Goal: Complete application form

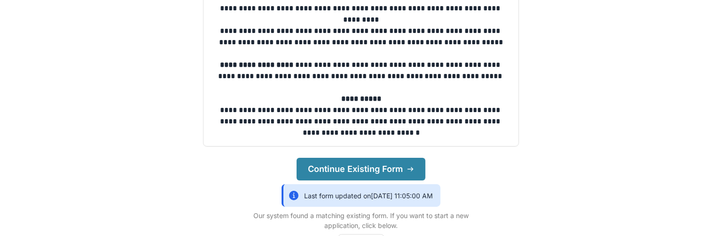
scroll to position [141, 0]
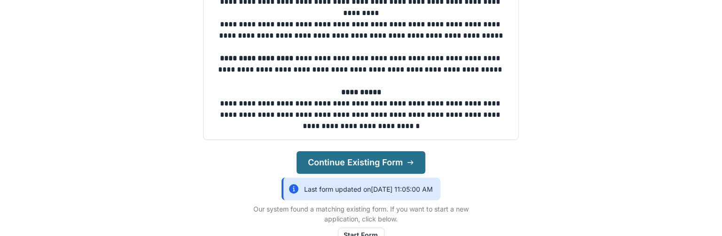
click at [362, 164] on button "Continue Existing Form" at bounding box center [361, 162] width 129 height 23
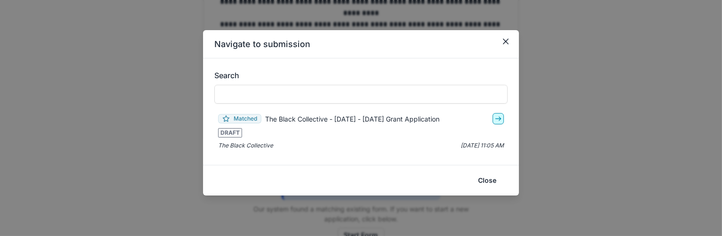
click at [499, 119] on icon "go-to" at bounding box center [499, 119] width 8 height 8
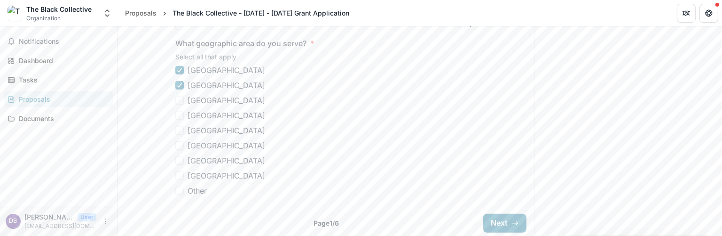
scroll to position [425, 0]
click at [492, 220] on button "Next" at bounding box center [504, 221] width 43 height 19
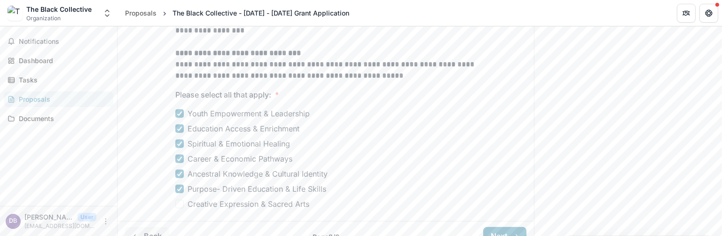
scroll to position [508, 0]
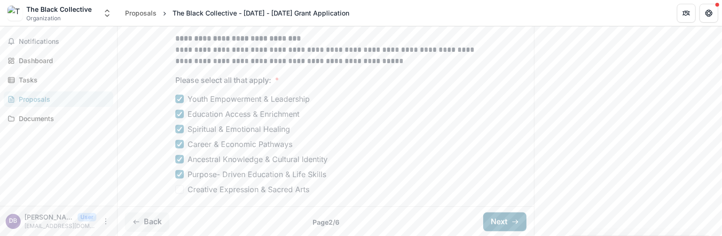
click at [507, 223] on button "Next" at bounding box center [504, 221] width 43 height 19
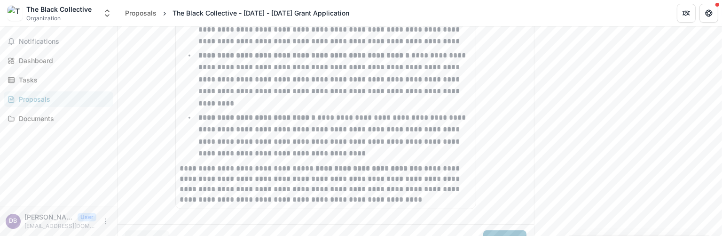
scroll to position [663, 0]
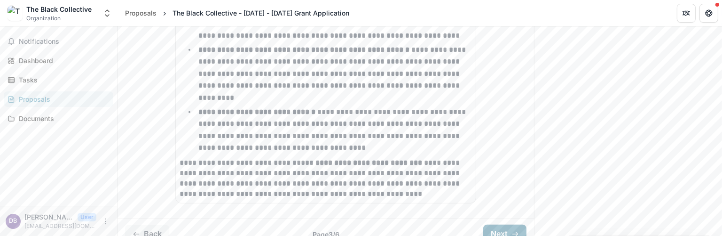
click at [498, 224] on button "Next" at bounding box center [504, 233] width 43 height 19
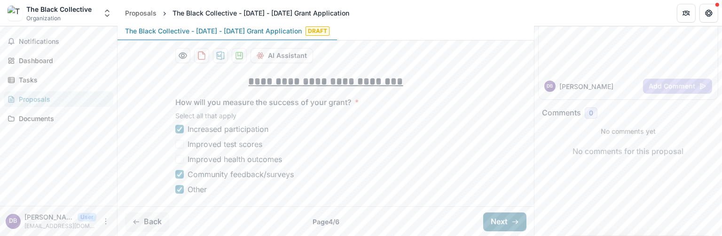
click at [499, 221] on button "Next" at bounding box center [504, 221] width 43 height 19
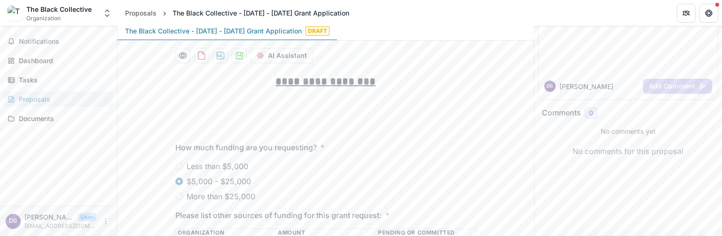
scroll to position [207, 0]
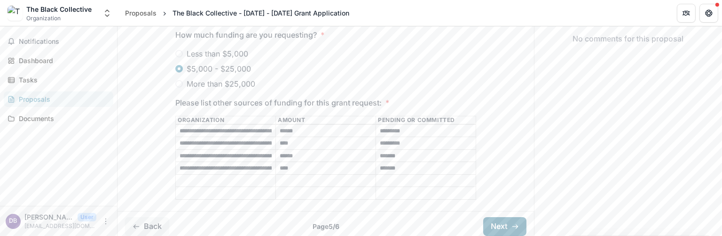
click at [497, 222] on button "Next" at bounding box center [504, 226] width 43 height 19
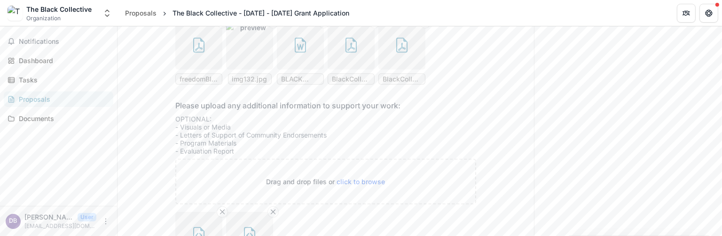
scroll to position [1289, 0]
